Goal: Transaction & Acquisition: Purchase product/service

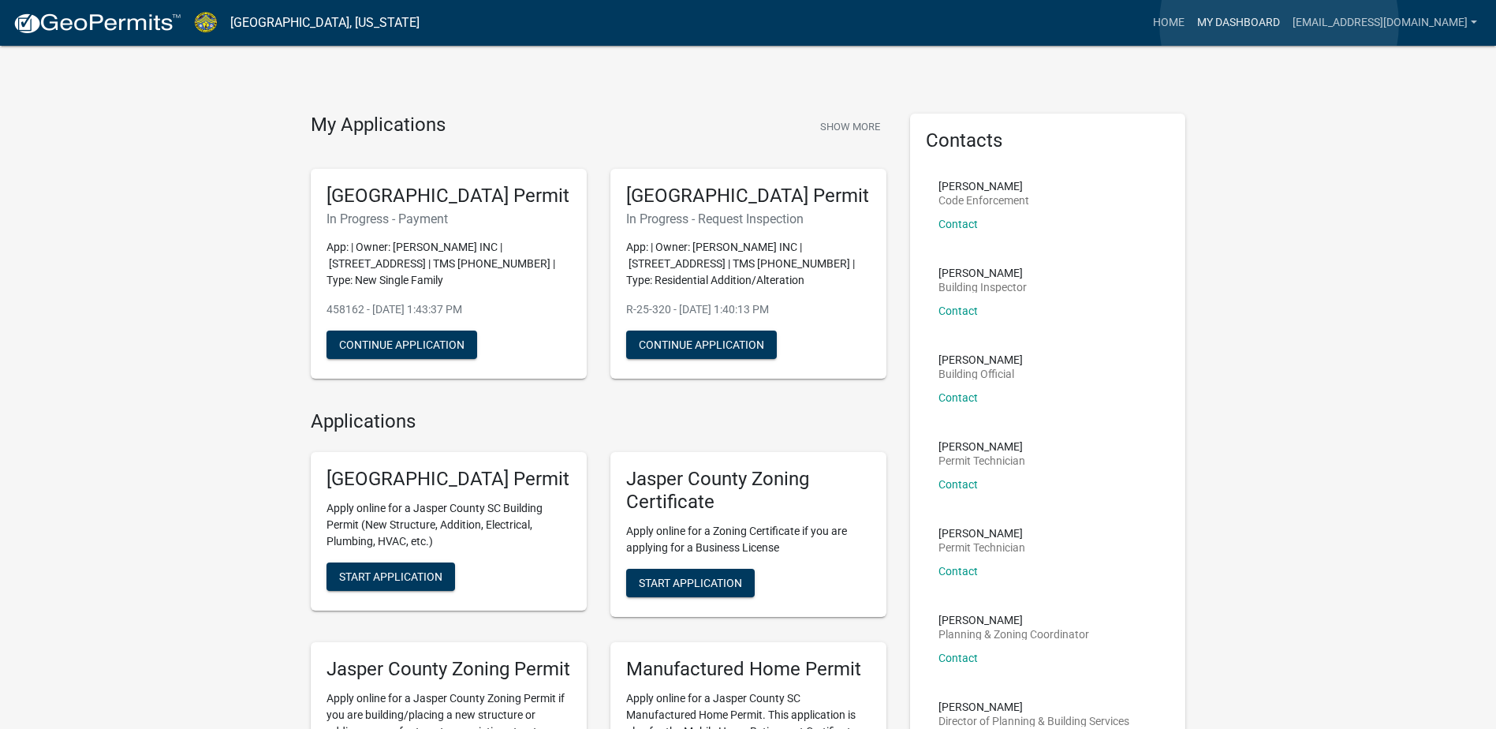
click at [1279, 24] on link "My Dashboard" at bounding box center [1238, 23] width 95 height 30
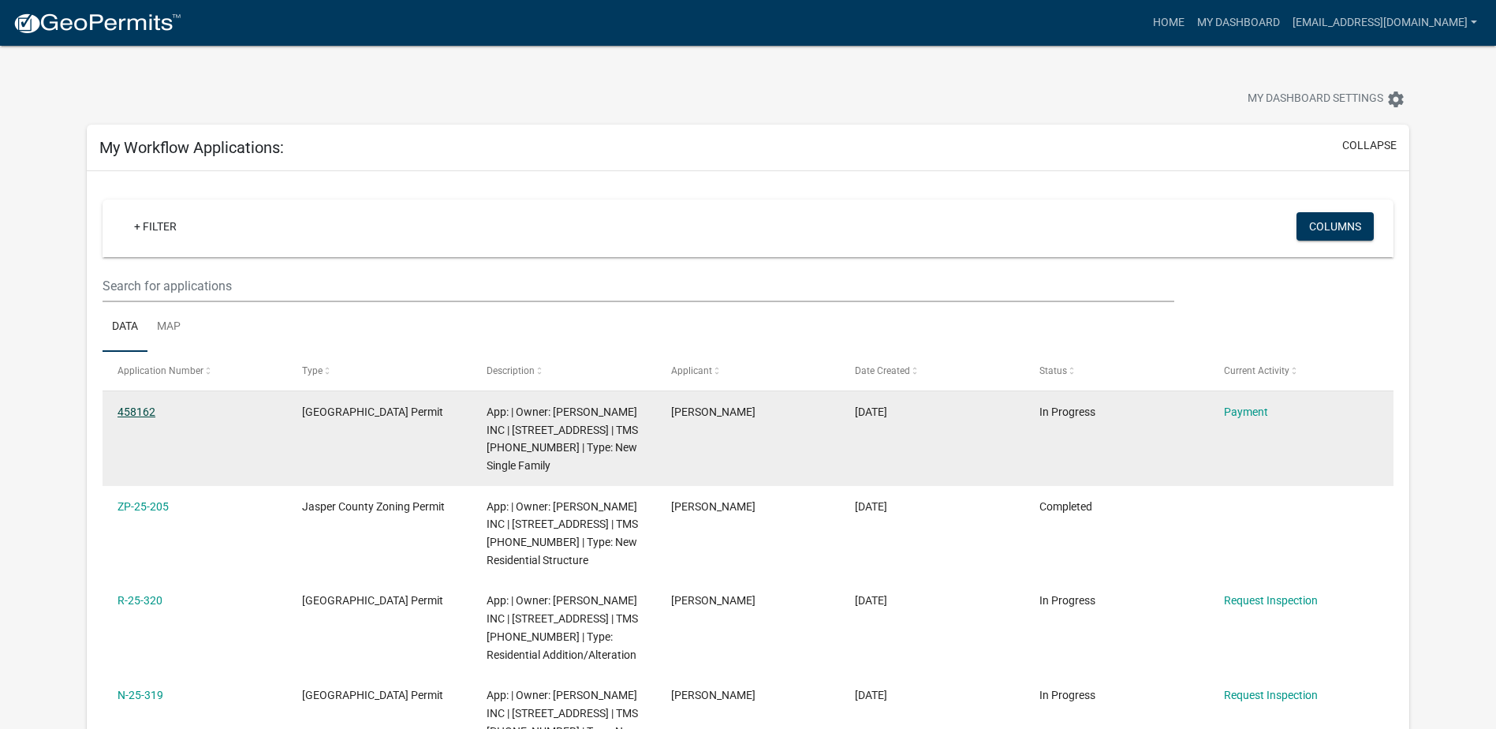
click at [125, 415] on link "458162" at bounding box center [136, 411] width 38 height 13
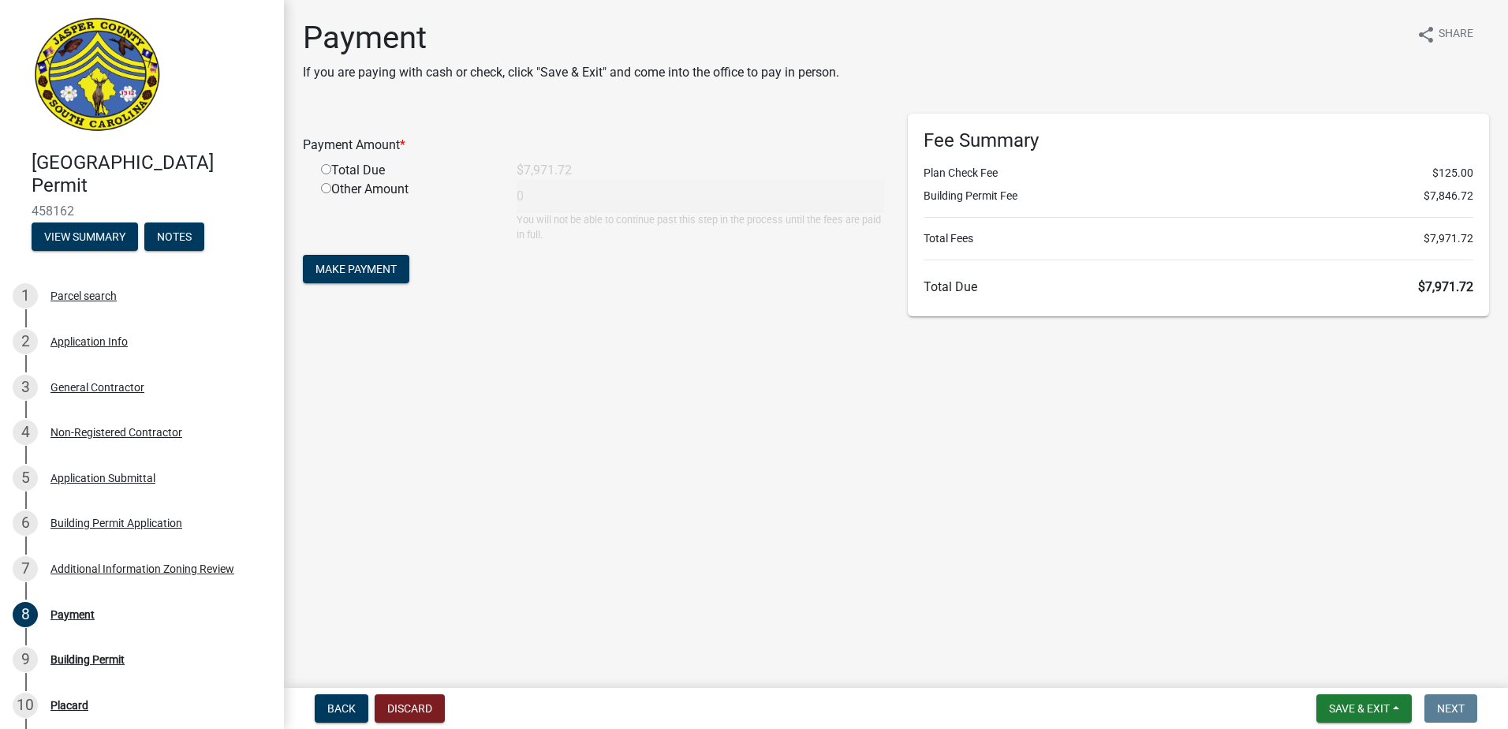
click at [326, 174] on div "Total Due" at bounding box center [407, 170] width 196 height 19
click at [326, 171] on input "radio" at bounding box center [326, 169] width 10 height 10
radio input "true"
type input "7971.72"
click at [370, 267] on span "Make Payment" at bounding box center [355, 269] width 81 height 13
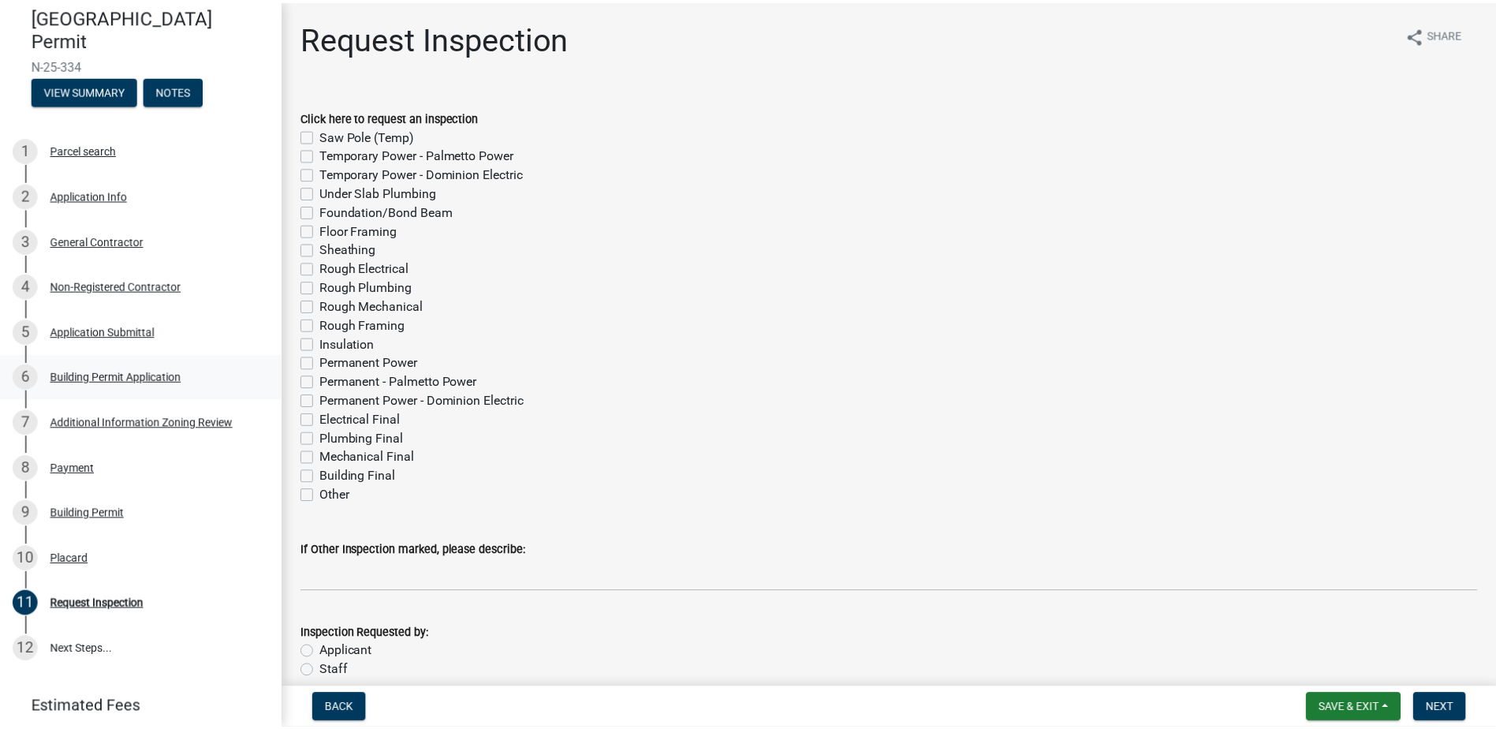
scroll to position [158, 0]
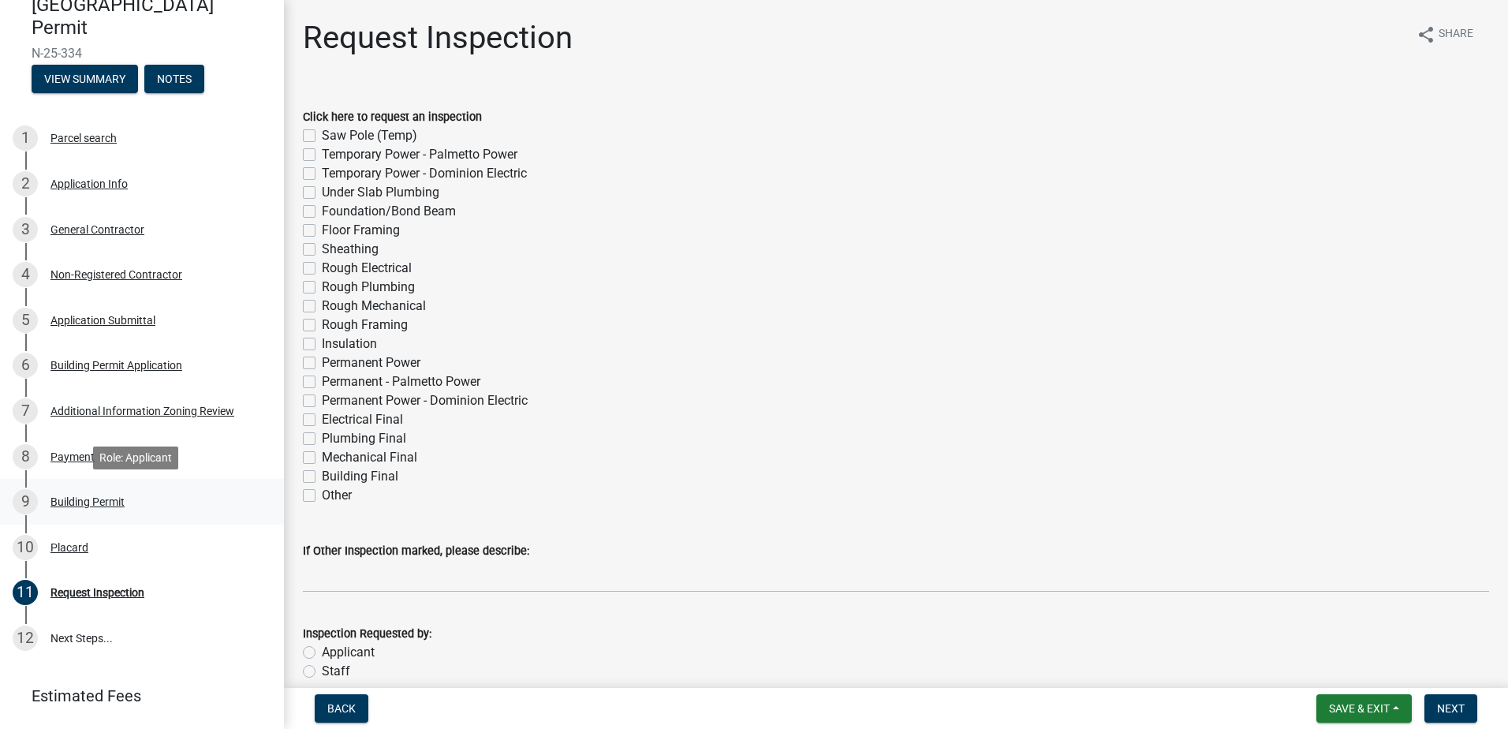
drag, startPoint x: 106, startPoint y: 492, endPoint x: 125, endPoint y: 502, distance: 21.5
click at [106, 492] on div "9 Building Permit" at bounding box center [136, 501] width 246 height 25
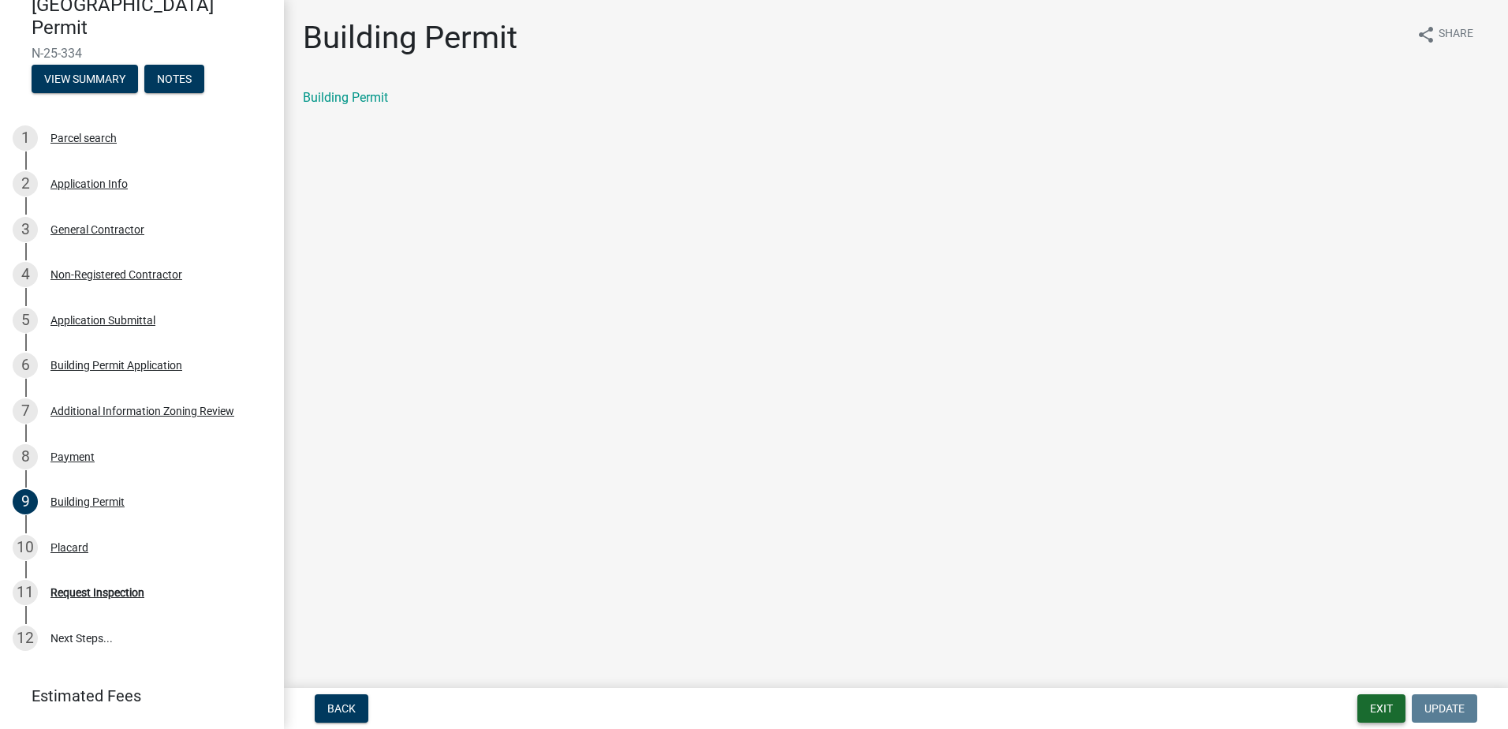
click at [1363, 705] on button "Exit" at bounding box center [1381, 708] width 48 height 28
